Goal: Task Accomplishment & Management: Complete application form

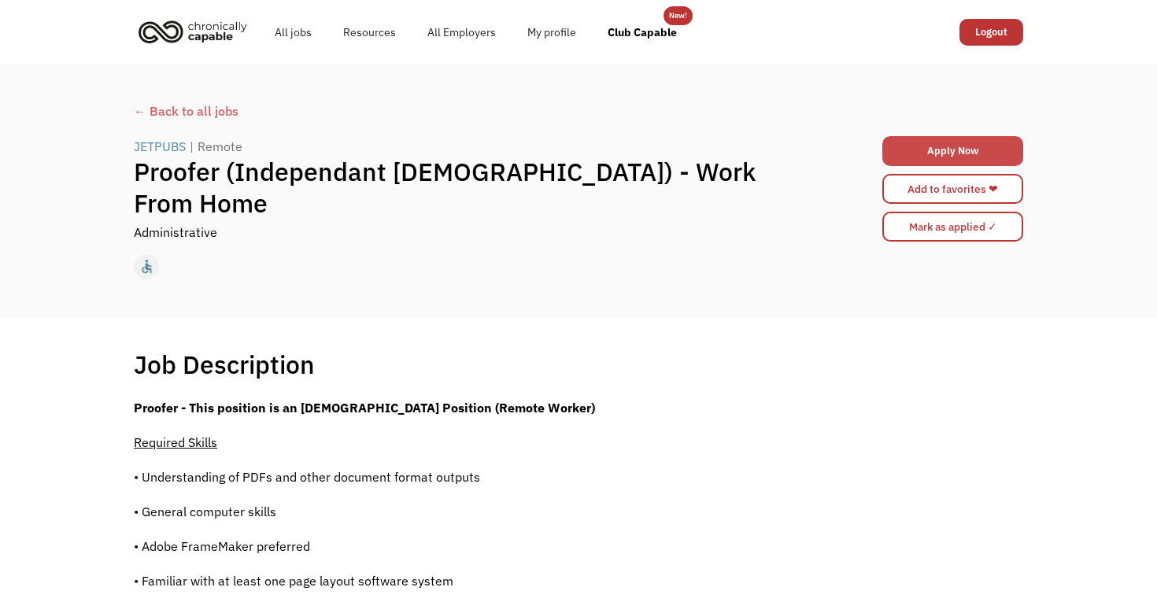
click at [974, 156] on link "Apply Now" at bounding box center [953, 151] width 141 height 30
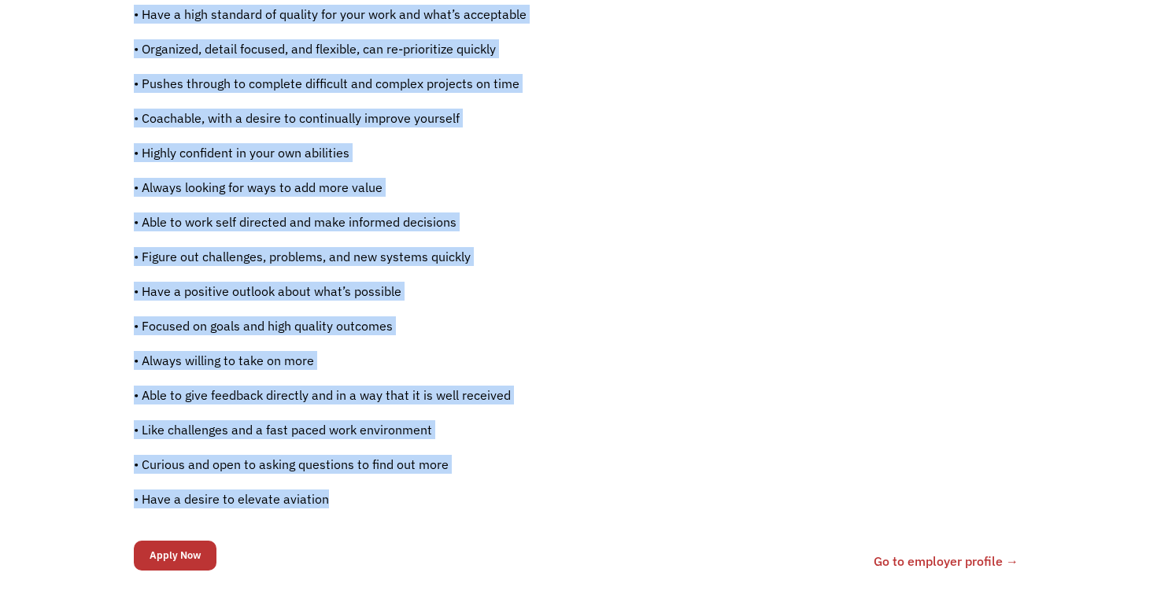
scroll to position [959, 0]
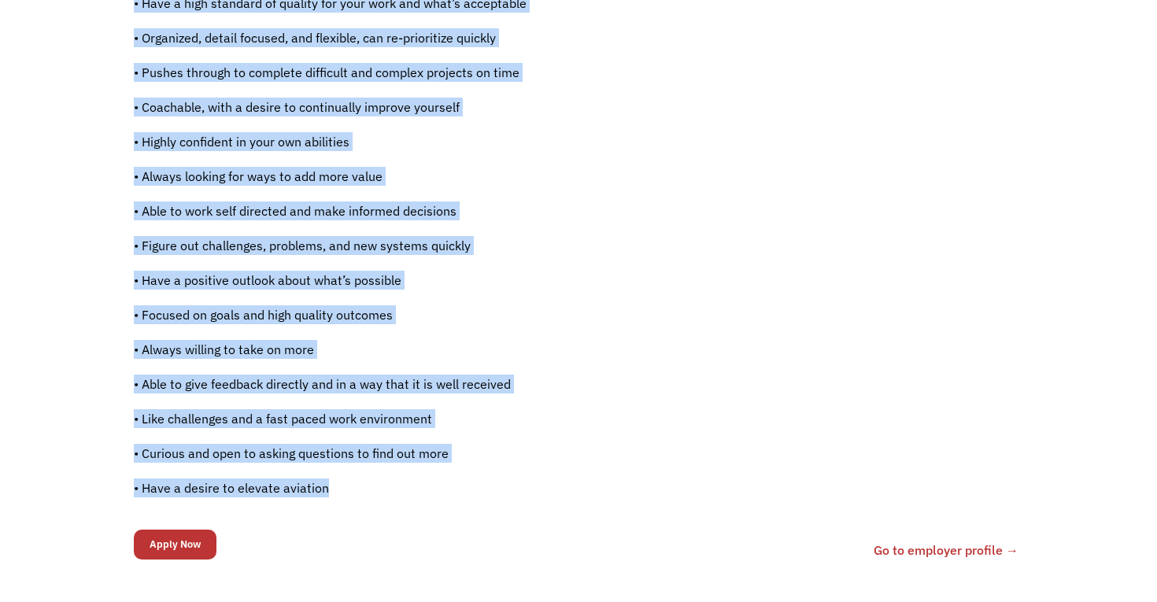
drag, startPoint x: 143, startPoint y: 359, endPoint x: 372, endPoint y: 511, distance: 274.9
copy div "Job Description Filter using keywords <p><strong>Proofer - This position is an …"
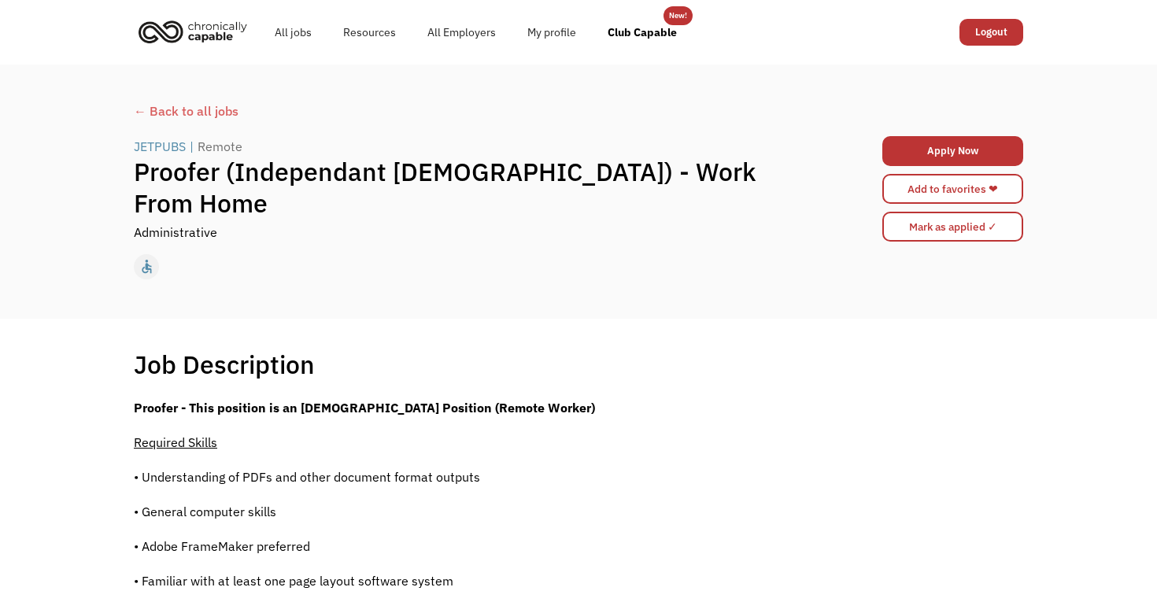
scroll to position [0, 0]
click at [165, 156] on div "JETPUBS" at bounding box center [160, 146] width 52 height 19
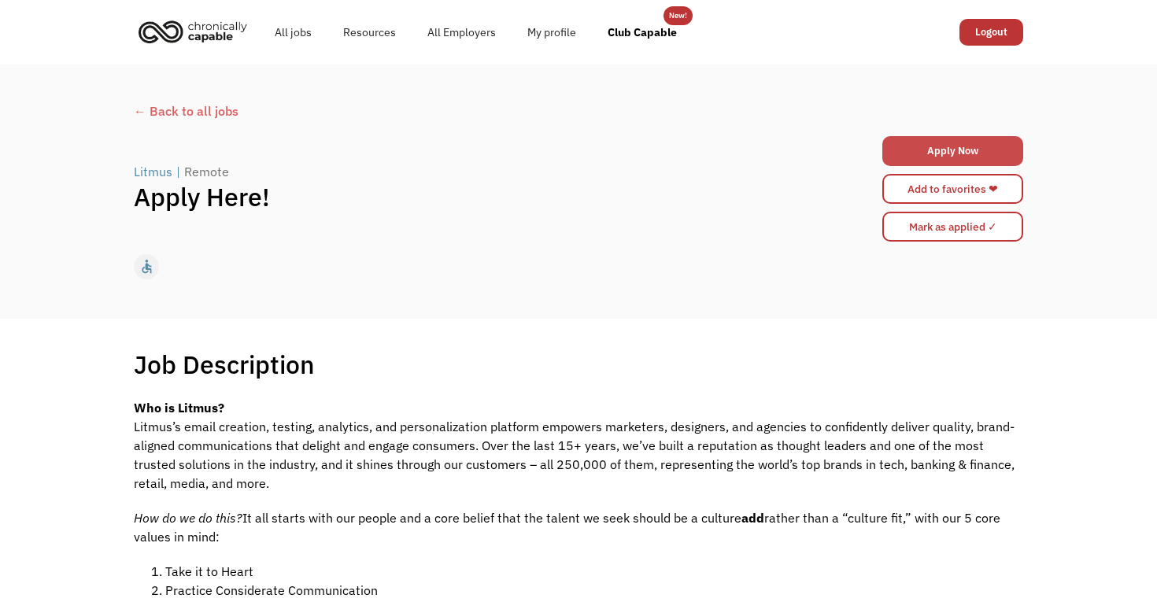
click at [916, 155] on link "Apply Now" at bounding box center [953, 151] width 141 height 30
